Goal: Information Seeking & Learning: Learn about a topic

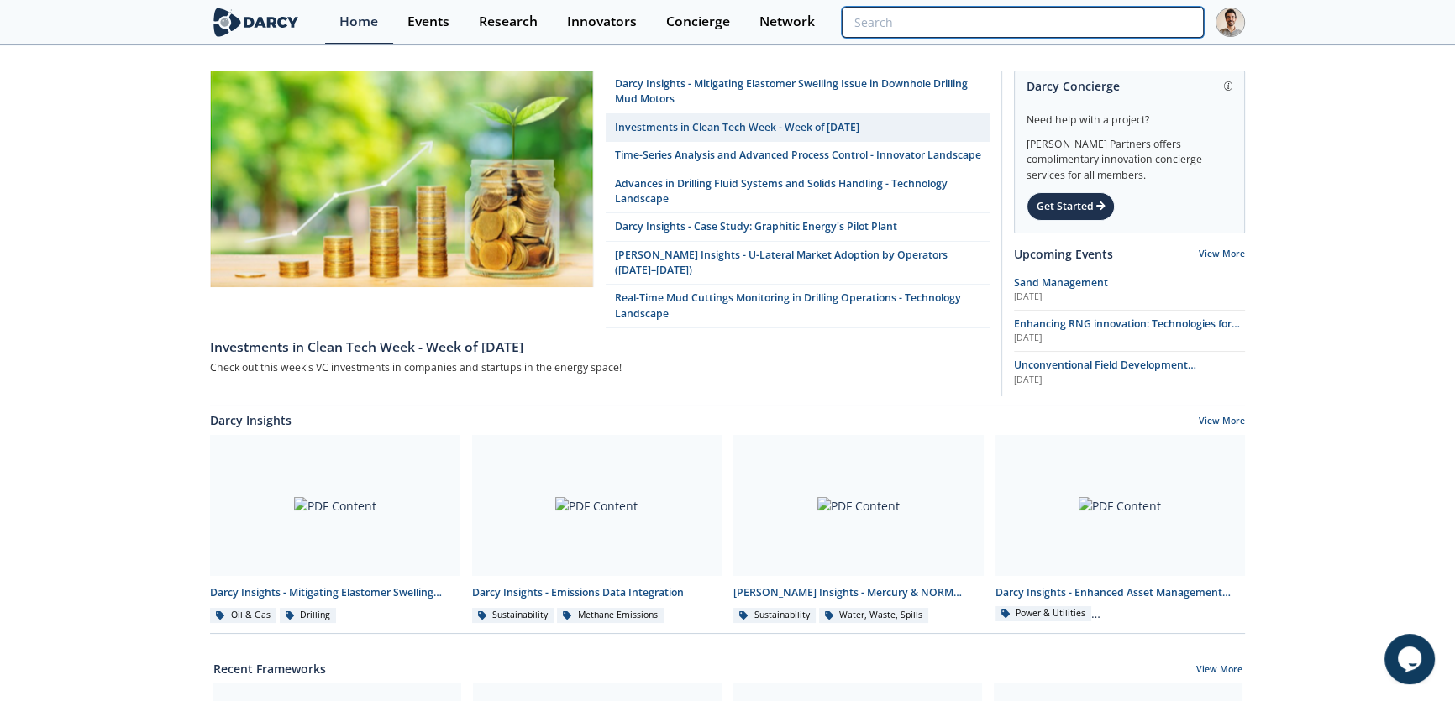
drag, startPoint x: 1109, startPoint y: 24, endPoint x: 1117, endPoint y: 28, distance: 9.0
click at [1109, 24] on input "search" at bounding box center [1023, 22] width 362 height 31
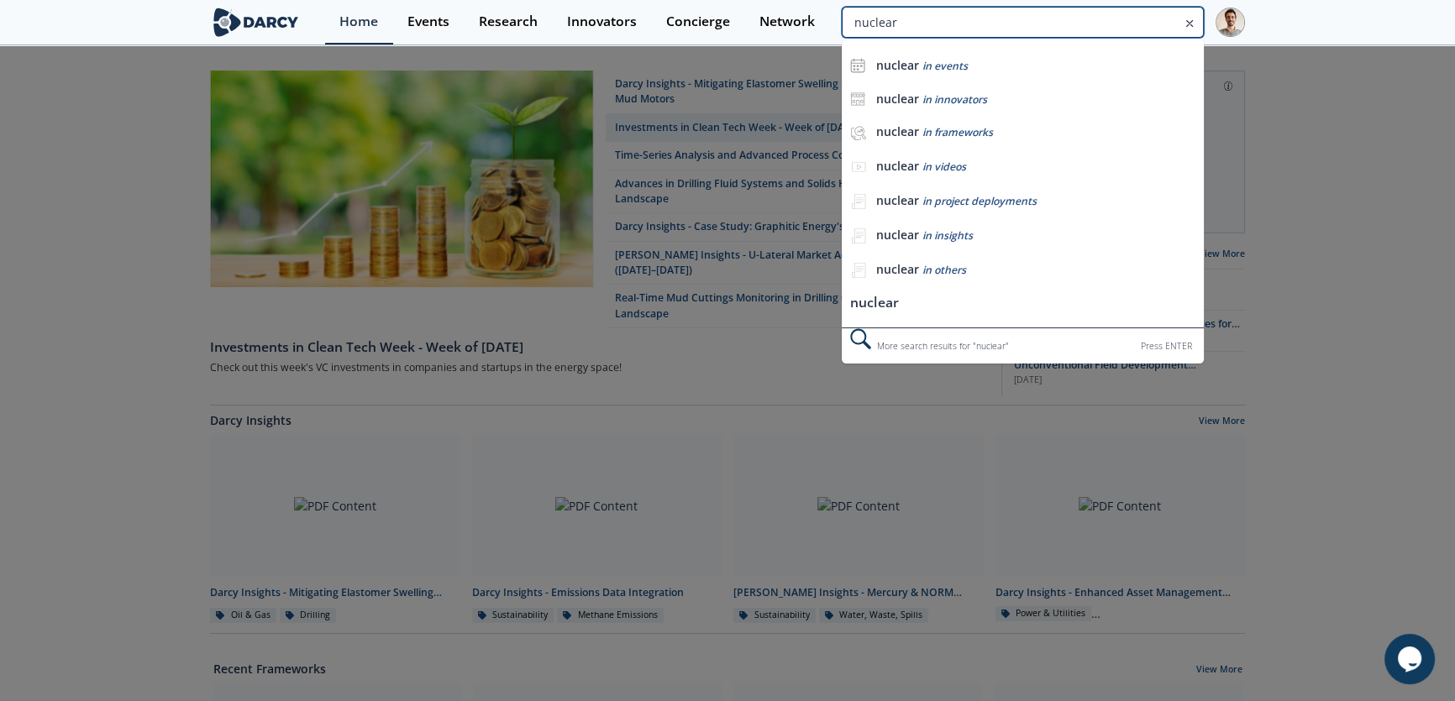
type input "nuclear"
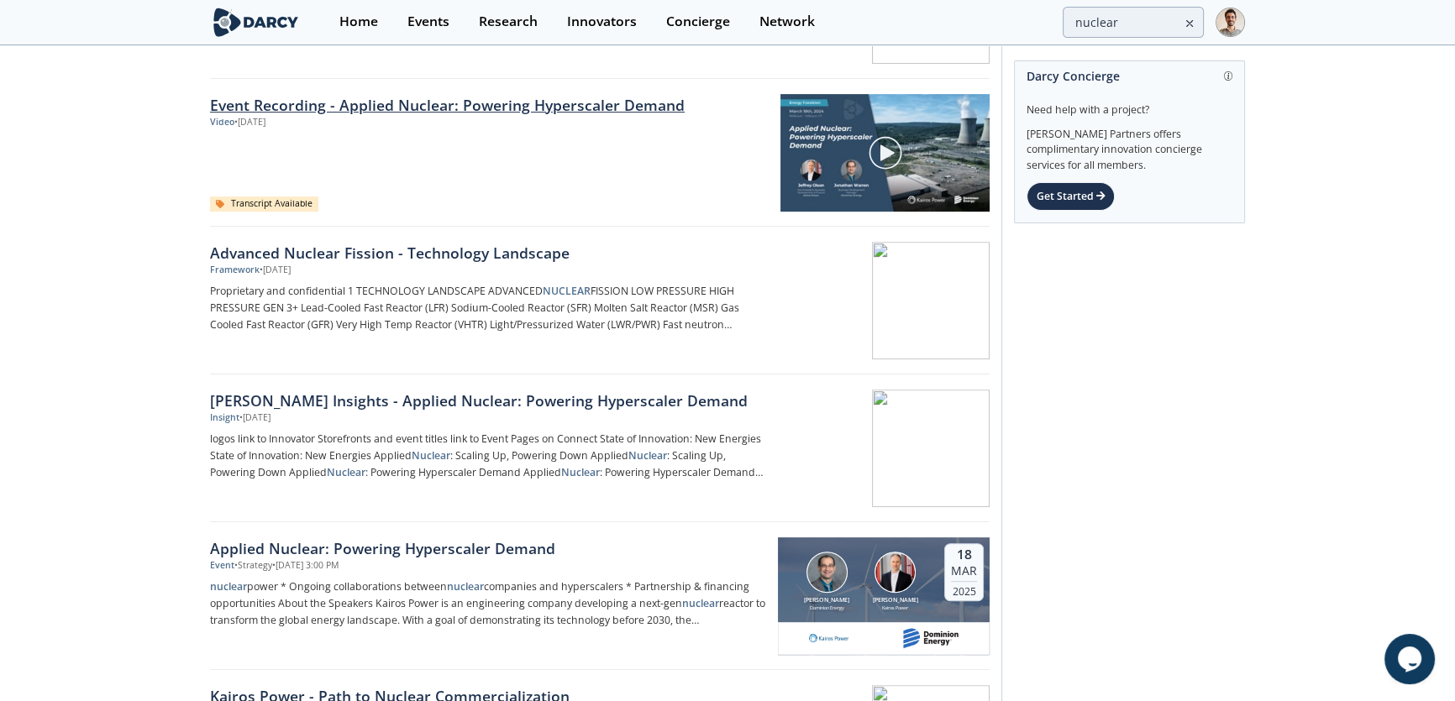
scroll to position [916, 0]
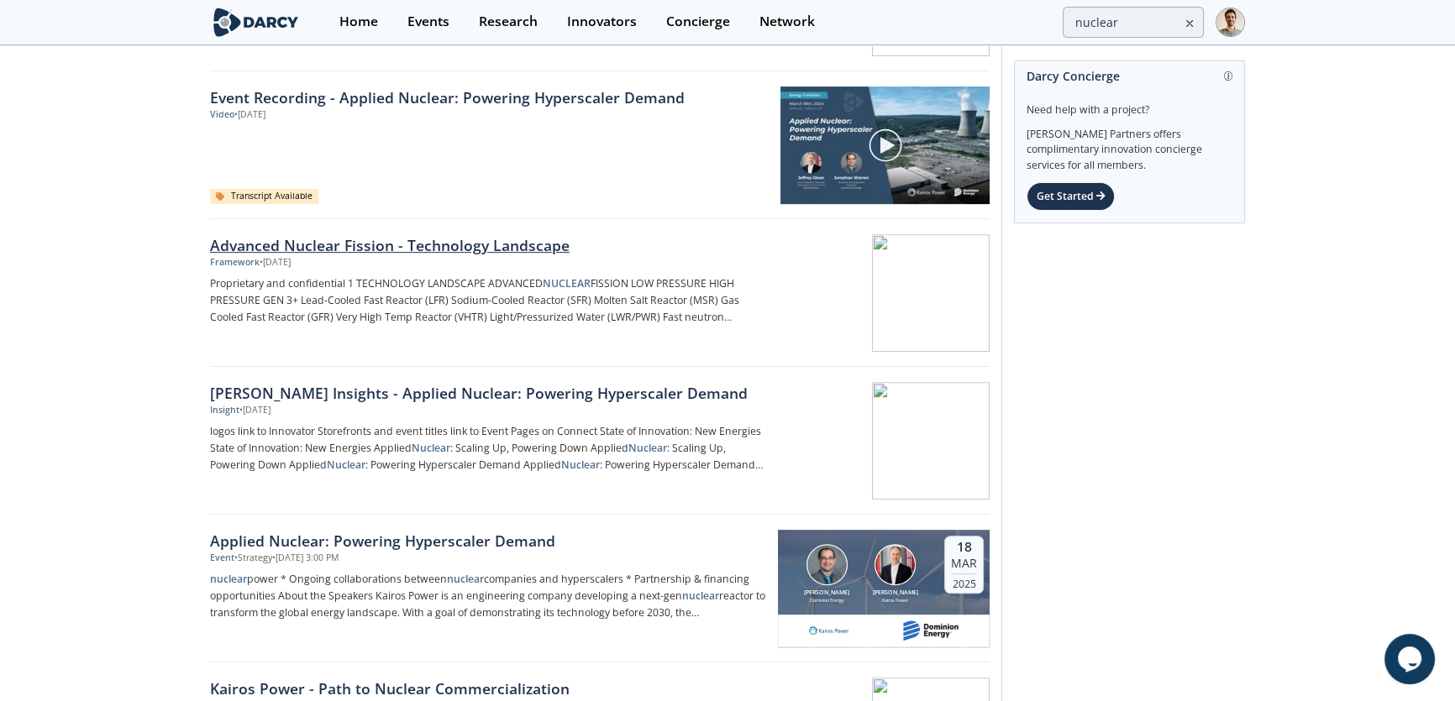
click at [403, 252] on div "Advanced Nuclear Fission - Technology Landscape" at bounding box center [488, 245] width 556 height 22
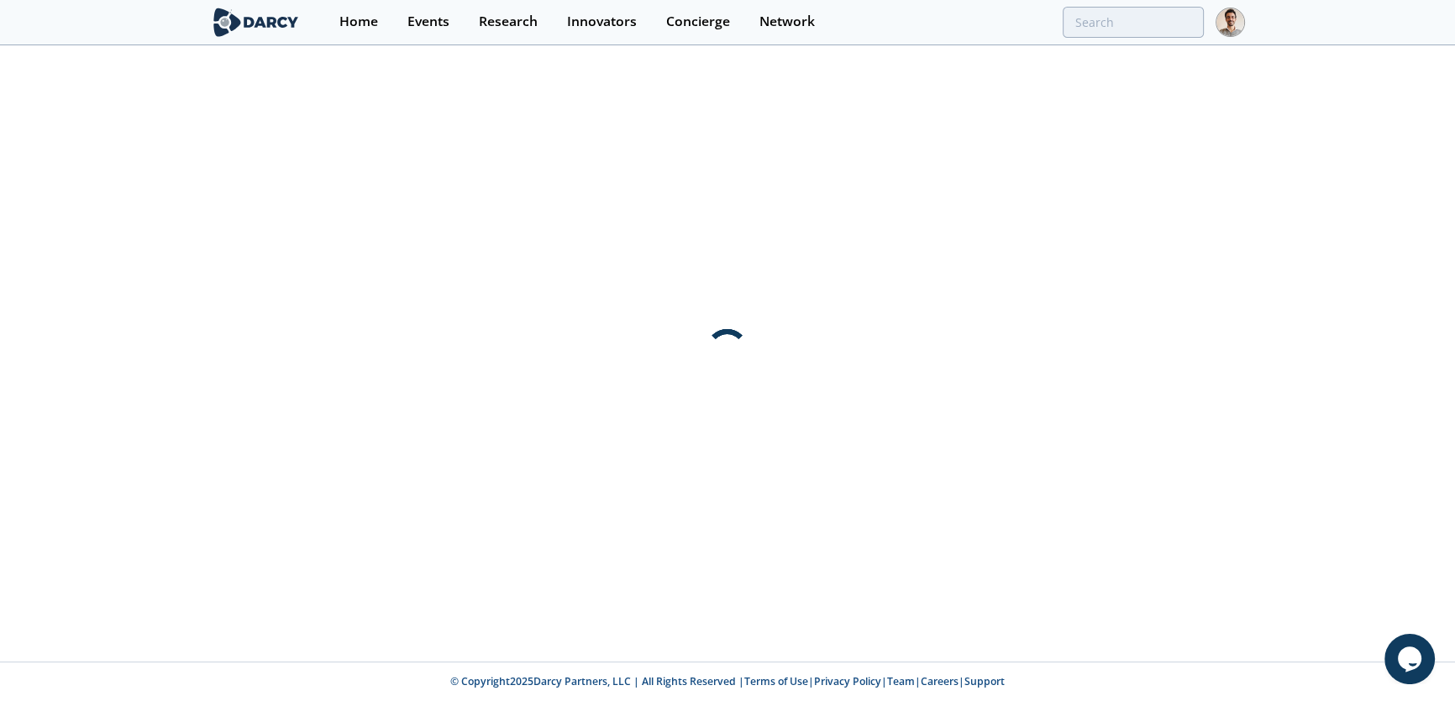
scroll to position [0, 0]
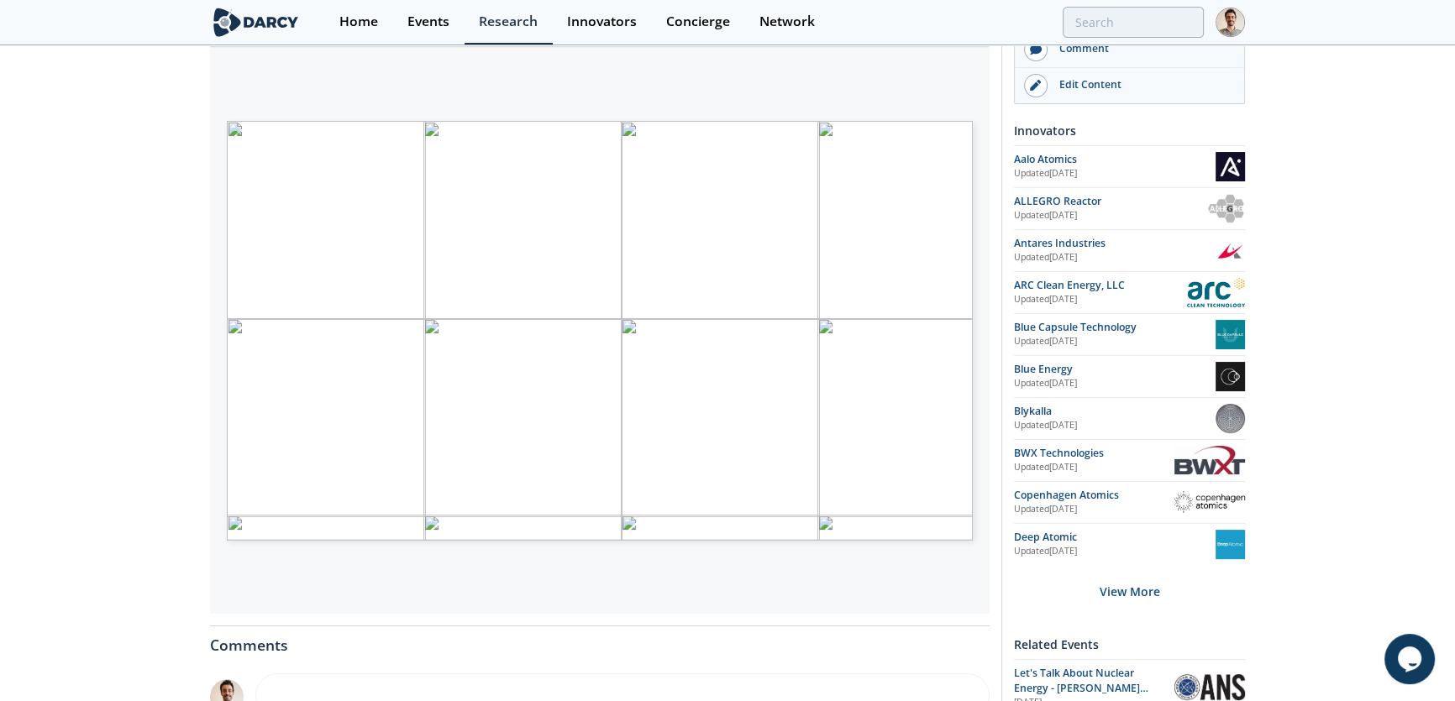
scroll to position [228, 0]
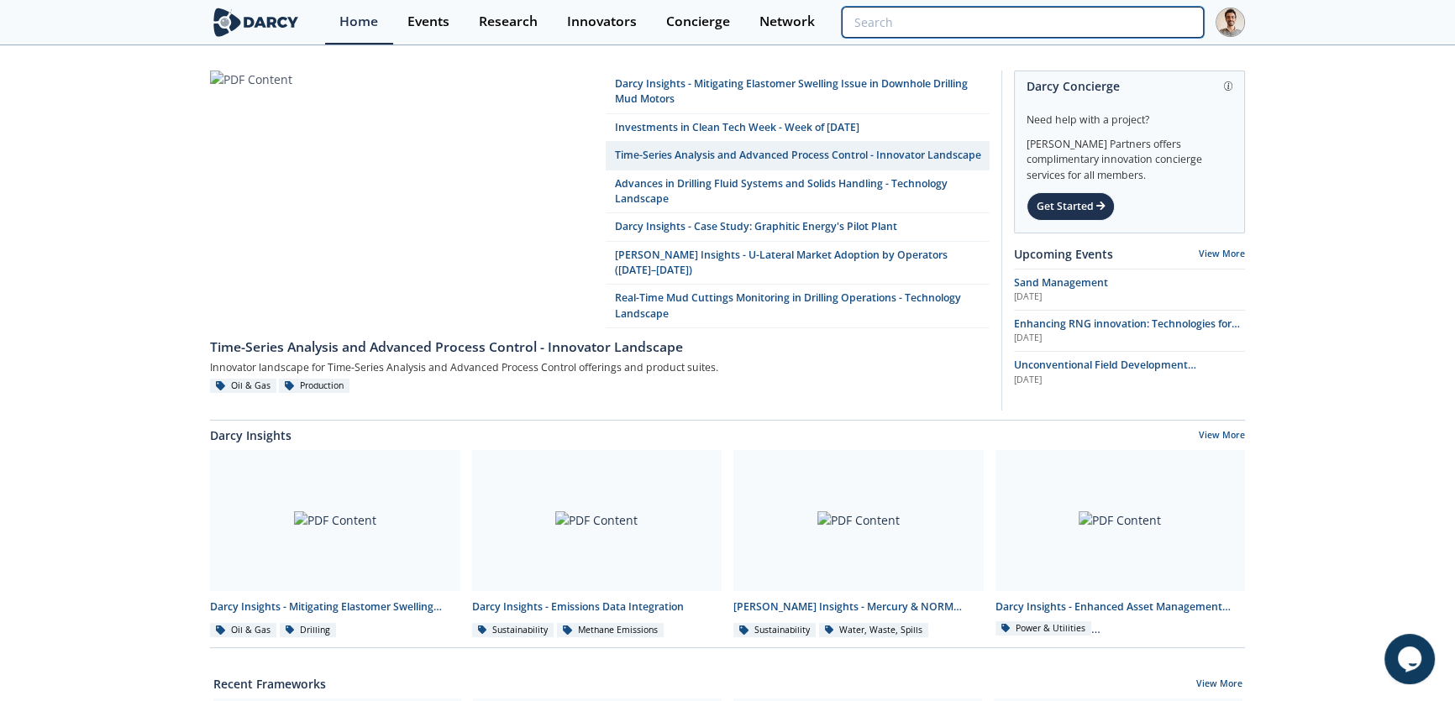
click at [1123, 23] on input "search" at bounding box center [1023, 22] width 362 height 31
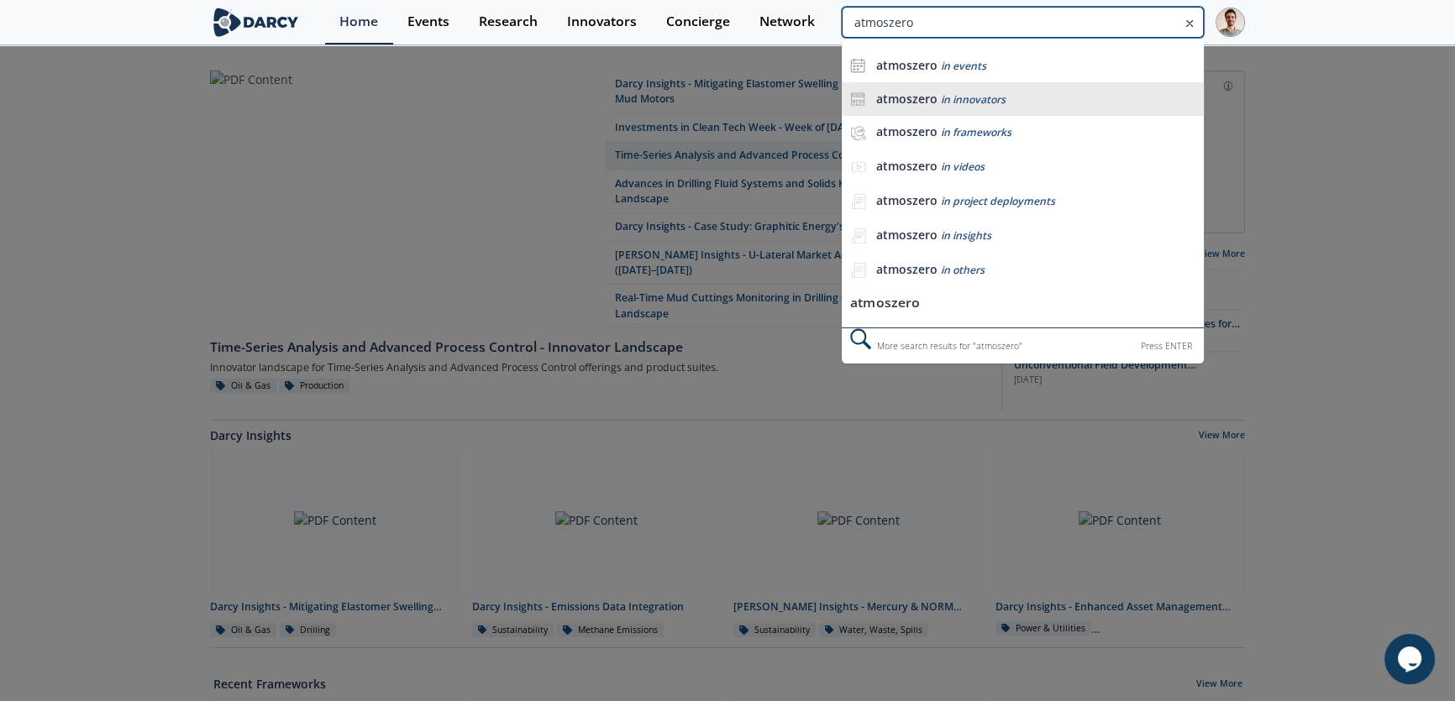
type input "atmoszero"
click at [1014, 86] on li "atmoszero in innovators" at bounding box center [1023, 99] width 362 height 34
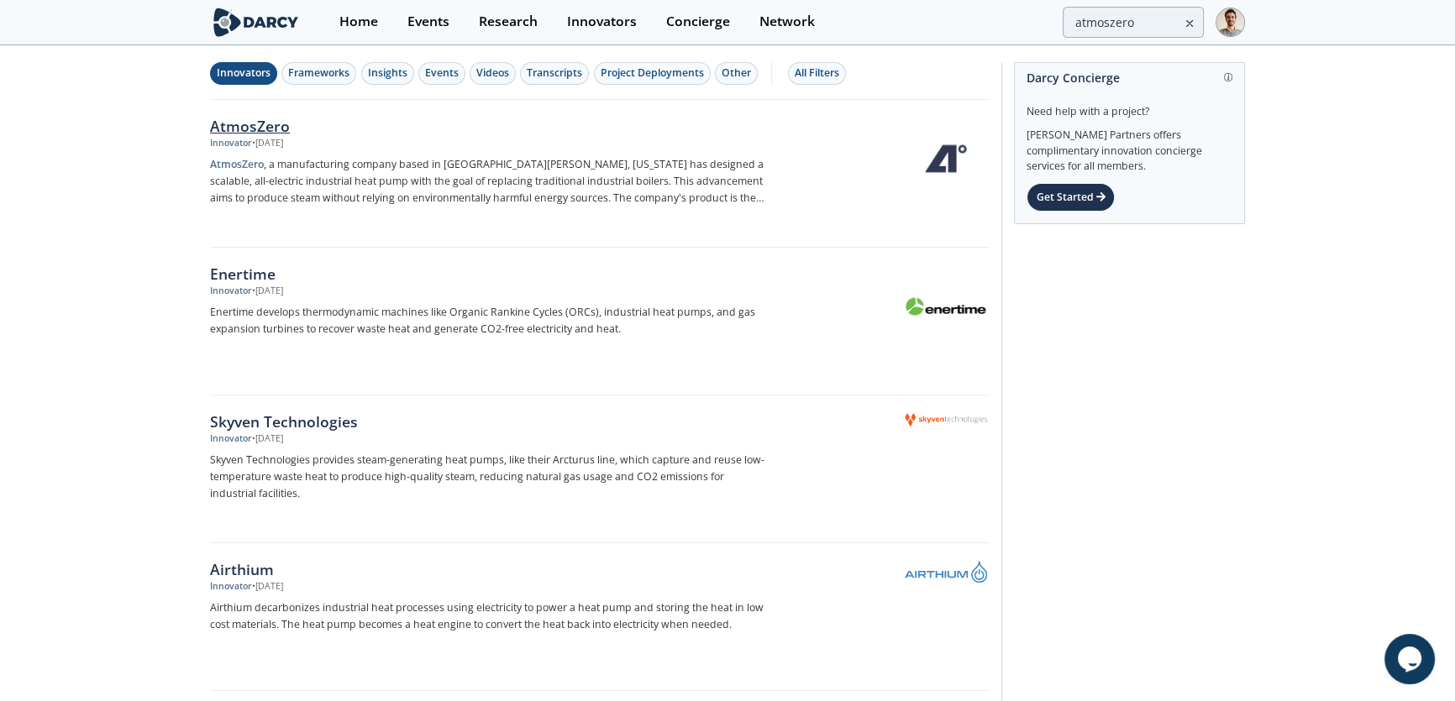
click at [269, 137] on div "• Aug 1, 2025" at bounding box center [267, 143] width 31 height 13
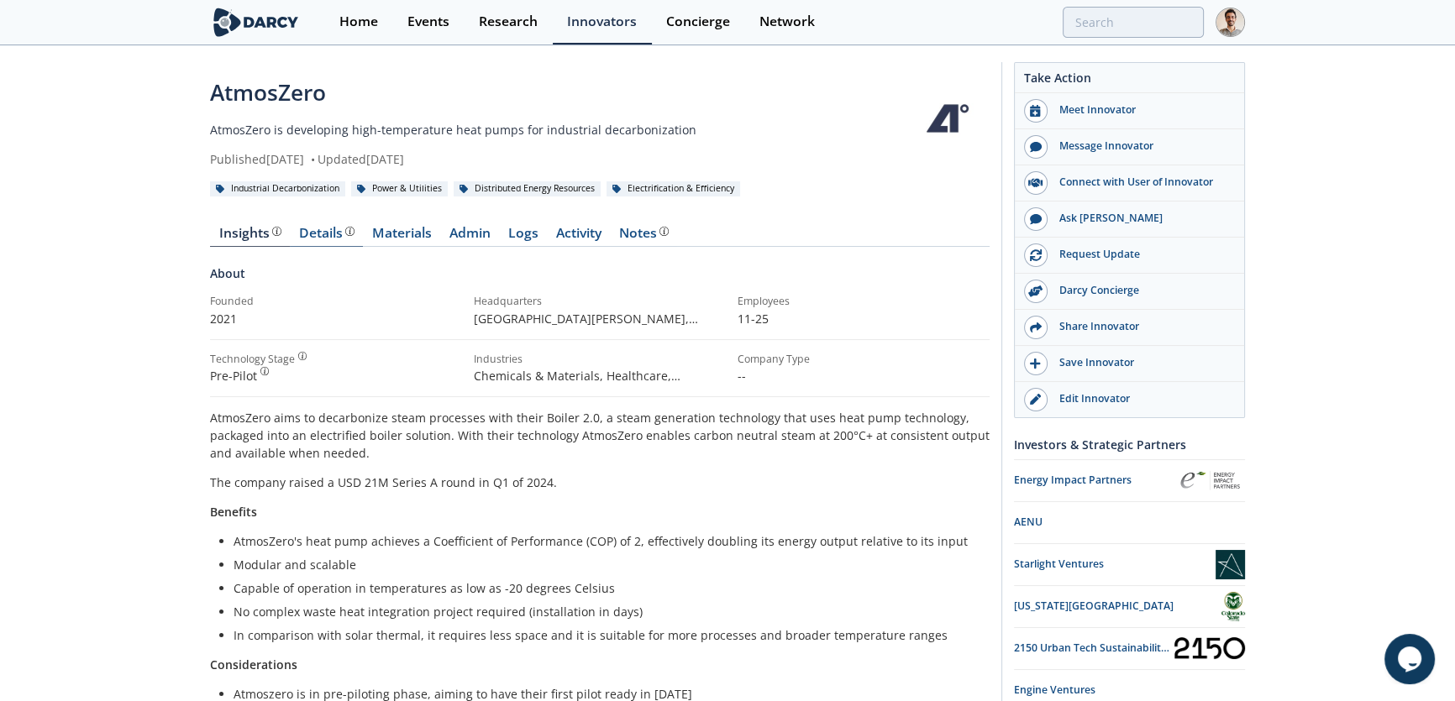
click at [323, 233] on div "Details Product overview, business model, technology and applications as added …" at bounding box center [326, 233] width 55 height 13
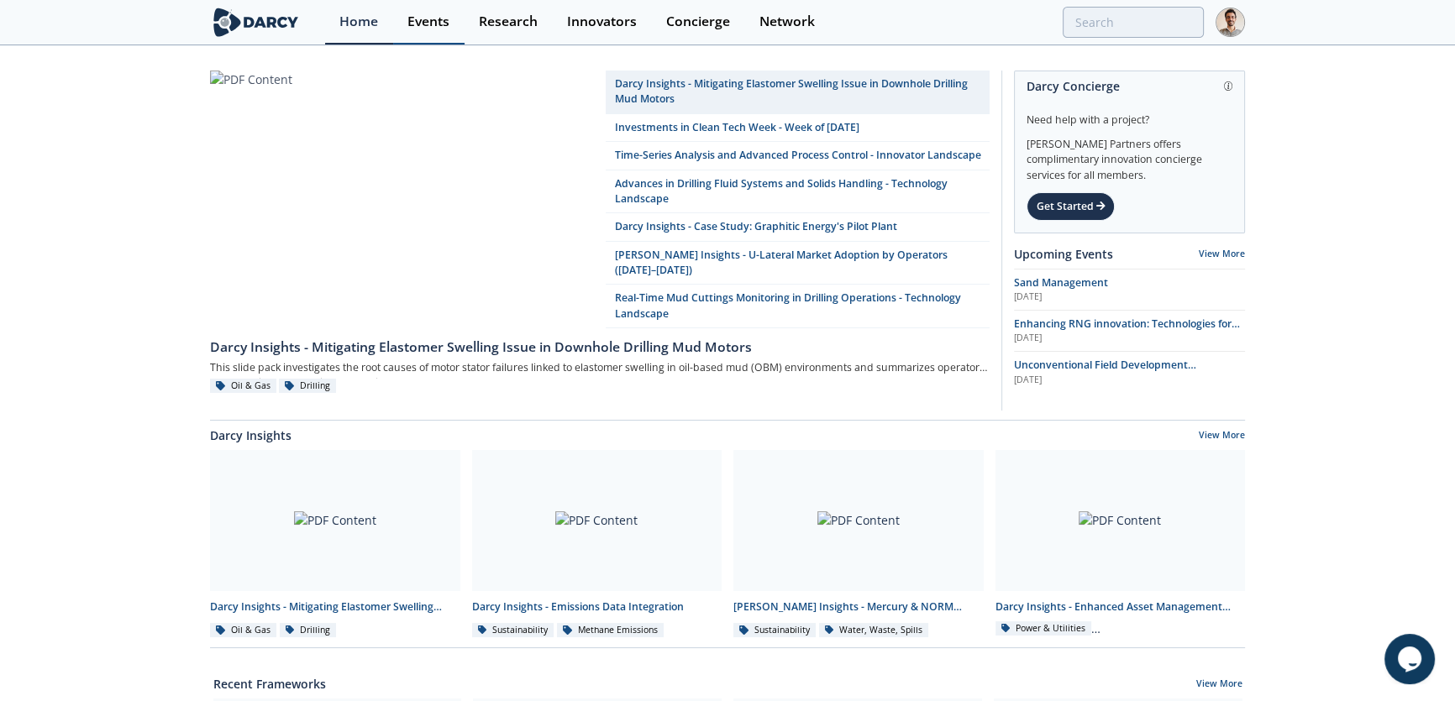
click at [428, 34] on link "Events" at bounding box center [428, 22] width 71 height 45
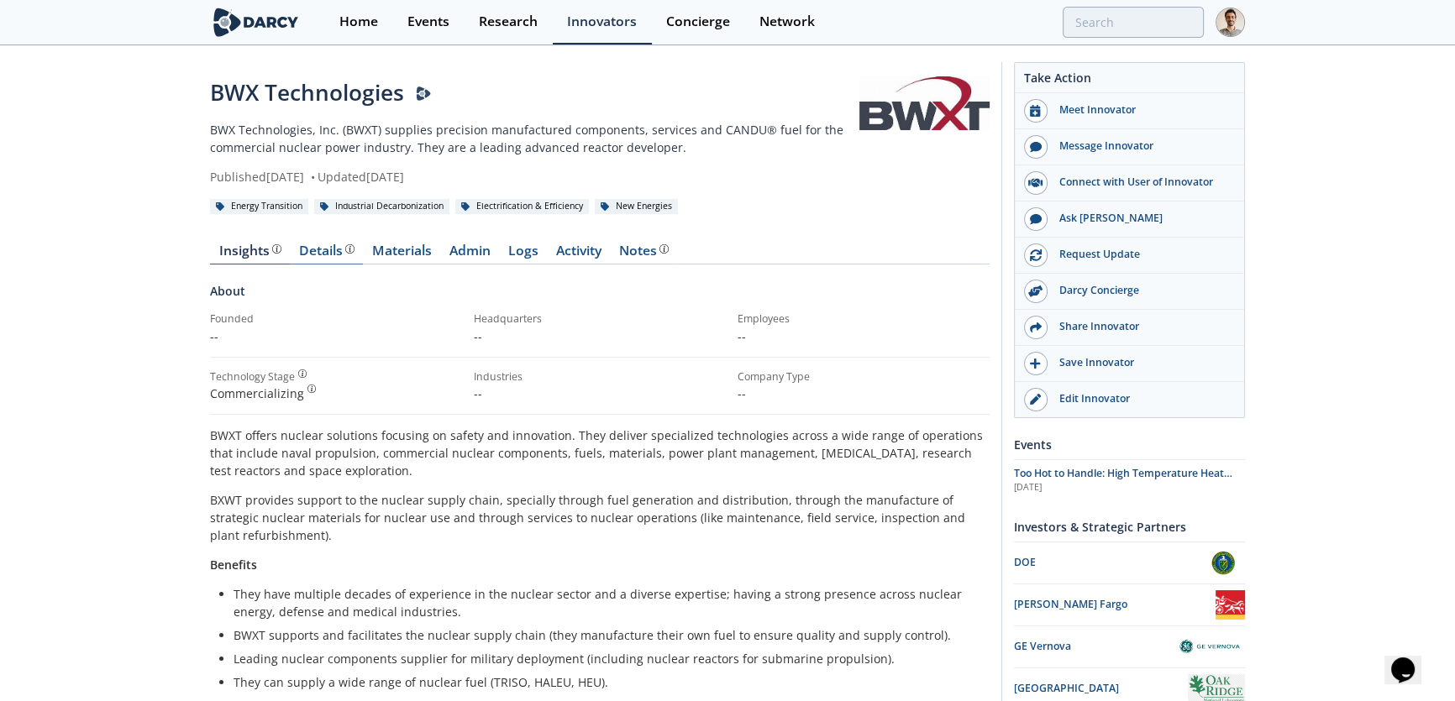
click at [319, 260] on link "Details" at bounding box center [326, 254] width 73 height 20
